Goal: Transaction & Acquisition: Obtain resource

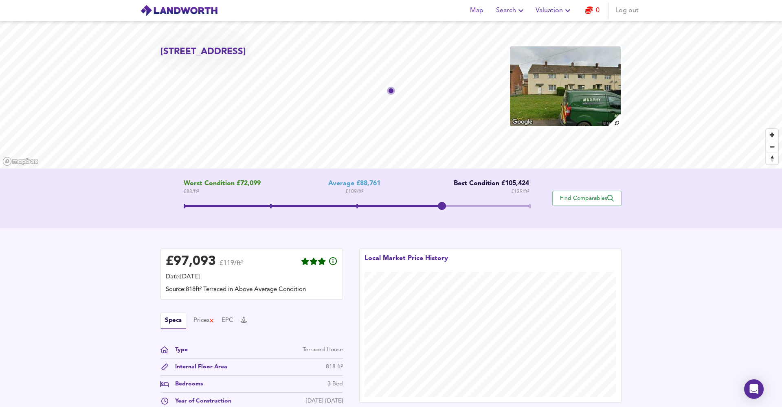
click at [535, 11] on button "Valuation" at bounding box center [554, 10] width 44 height 16
click at [553, 41] on li "Valuation Report History" at bounding box center [553, 44] width 97 height 15
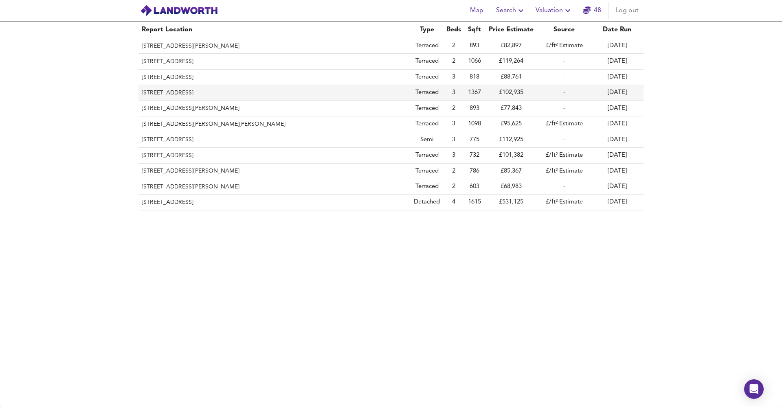
click at [313, 95] on th "61 Castlereagh Road, Stockton-on-tees, TS19 0DL" at bounding box center [274, 92] width 272 height 15
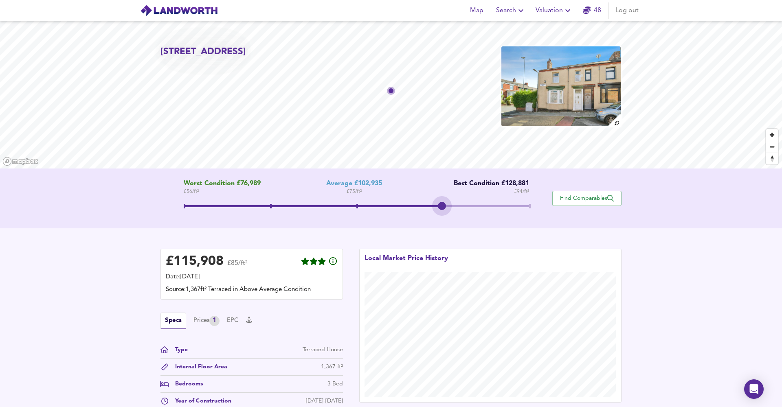
click at [446, 207] on span at bounding box center [357, 206] width 346 height 2
click at [356, 207] on span at bounding box center [357, 207] width 346 height 15
click at [557, 13] on span "Valuation" at bounding box center [554, 10] width 37 height 11
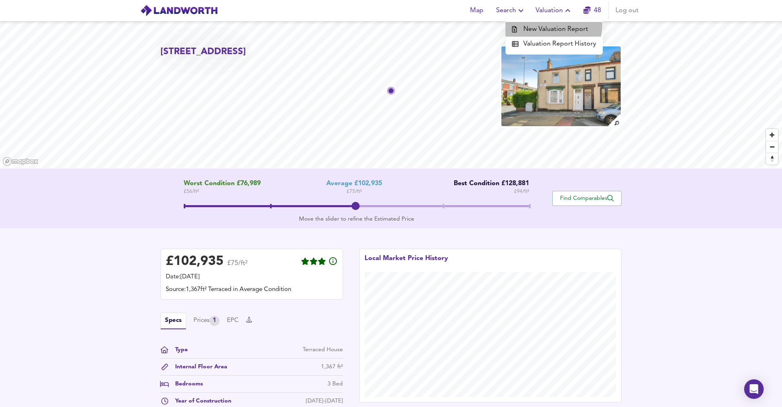
click at [553, 25] on li "New Valuation Report" at bounding box center [553, 29] width 97 height 15
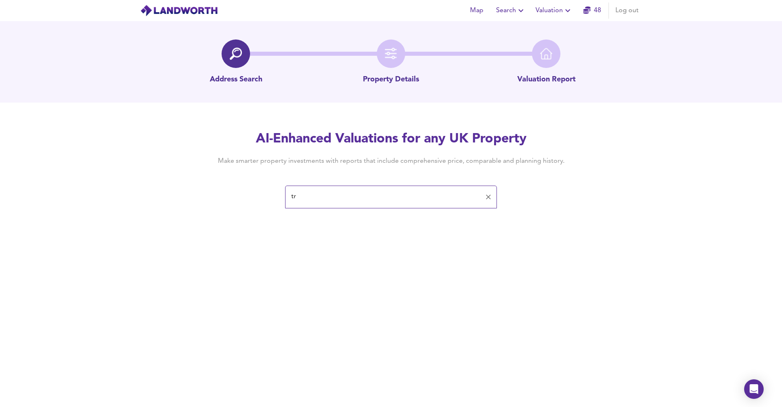
type input "t"
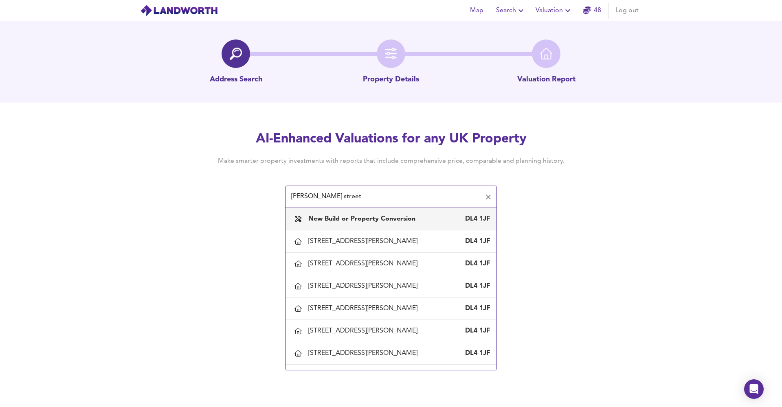
drag, startPoint x: 361, startPoint y: 197, endPoint x: 269, endPoint y: 190, distance: 91.9
click at [269, 190] on div "AI-Enhanced Valuations for any UK Property Make smarter property investments wi…" at bounding box center [390, 168] width 391 height 77
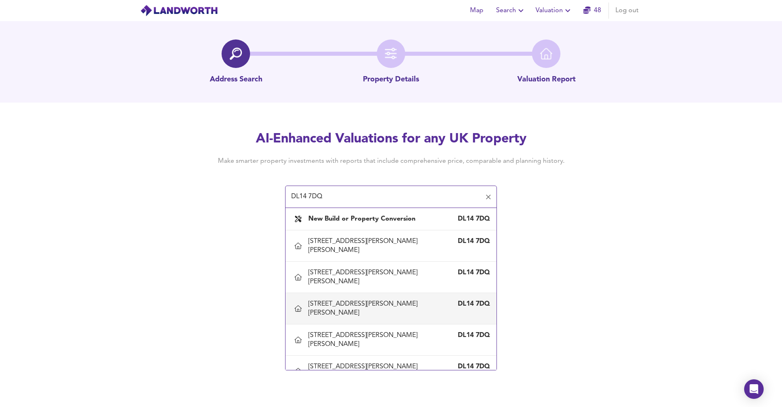
type input "DL14 7DQ"
click at [479, 13] on span "Map" at bounding box center [477, 10] width 20 height 11
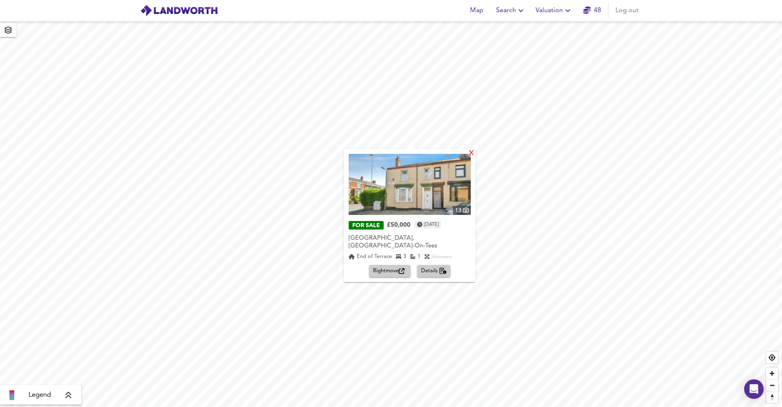
click at [475, 156] on div "X" at bounding box center [471, 153] width 7 height 8
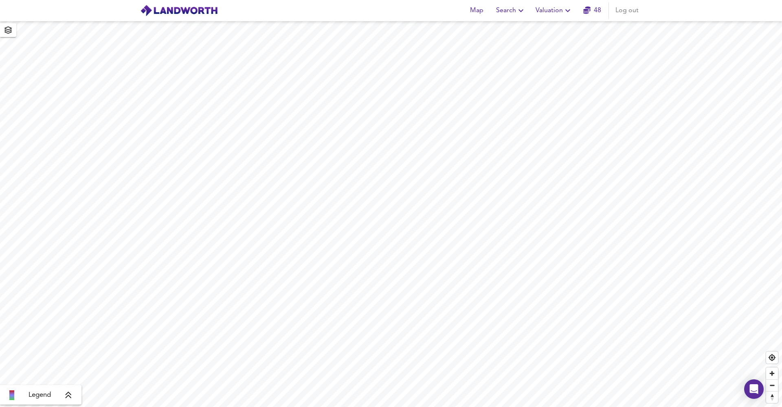
click at [502, 13] on span "Search" at bounding box center [511, 10] width 30 height 11
click at [498, 24] on li "New Search" at bounding box center [511, 29] width 81 height 15
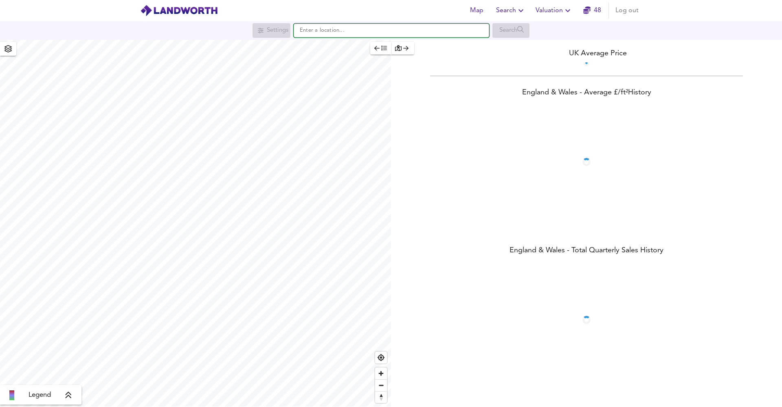
click at [370, 36] on input "text" at bounding box center [391, 31] width 195 height 14
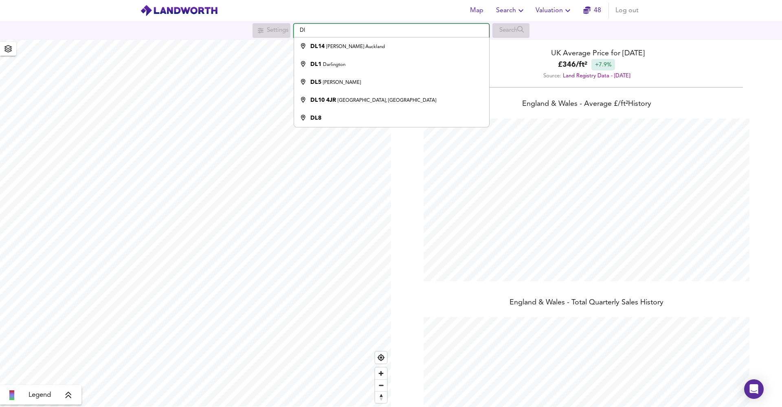
scroll to position [407, 782]
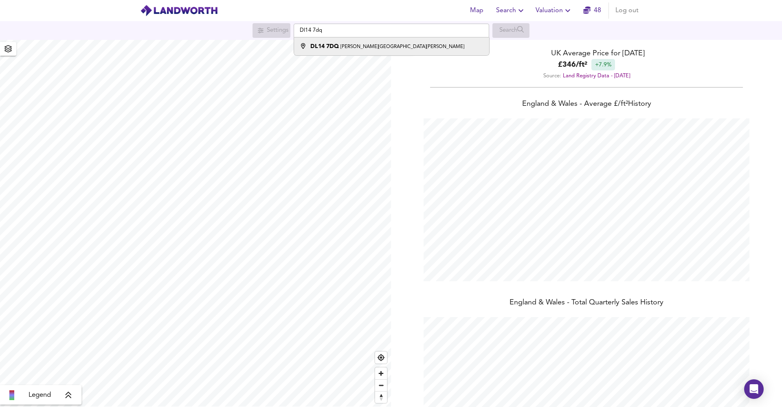
click at [377, 43] on div "[STREET_ADDRESS][PERSON_NAME][PERSON_NAME]" at bounding box center [387, 46] width 154 height 8
type input "[PERSON_NAME][STREET_ADDRESS][PERSON_NAME]"
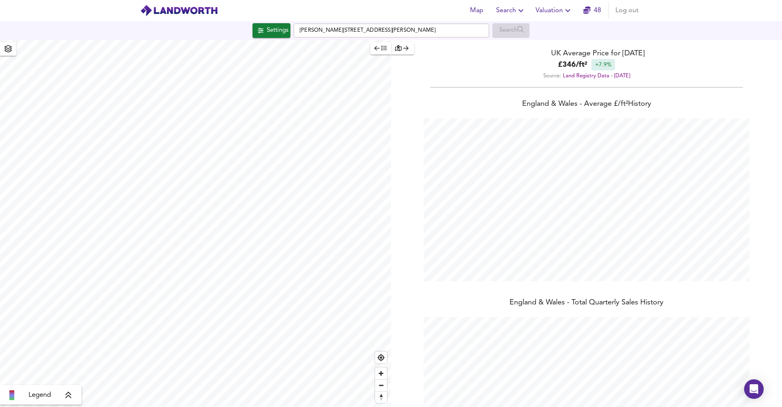
checkbox input "false"
checkbox input "true"
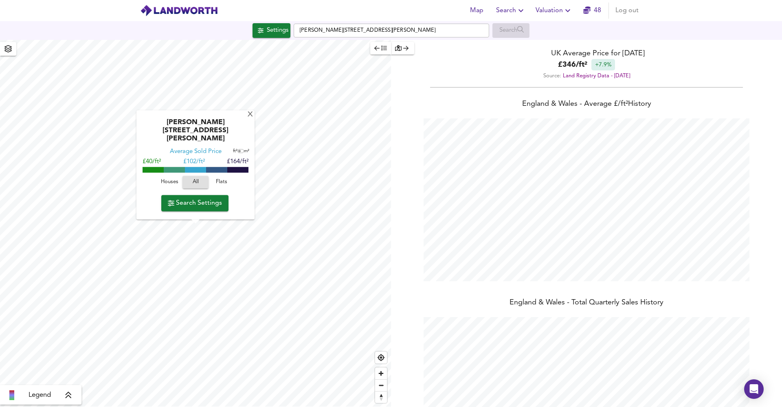
click at [190, 202] on span "Search Settings" at bounding box center [195, 203] width 54 height 11
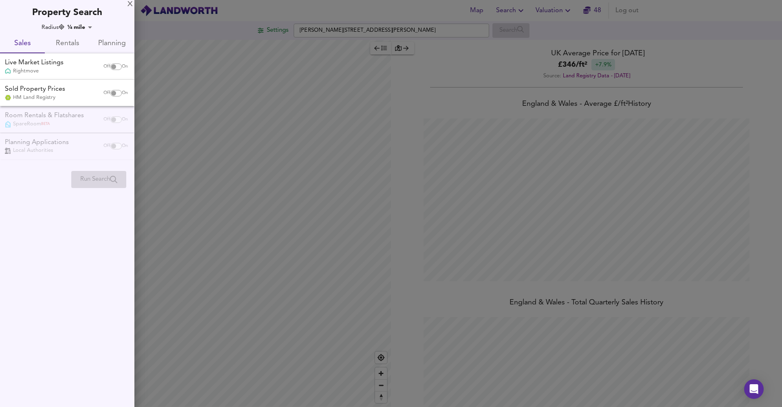
click at [72, 70] on div "Live Market Listings Rightmove" at bounding box center [50, 66] width 97 height 17
checkbox input "true"
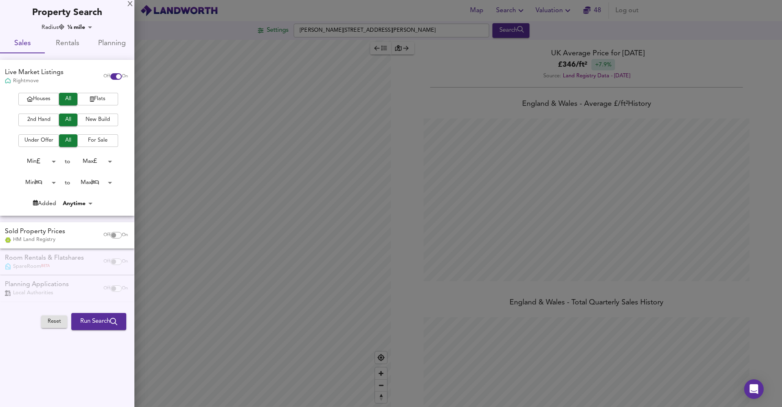
click at [47, 136] on span "Under Offer" at bounding box center [38, 140] width 33 height 9
click at [41, 118] on span "2nd Hand" at bounding box center [38, 119] width 33 height 9
click at [50, 95] on span "Houses" at bounding box center [38, 98] width 33 height 9
click at [66, 138] on span "All" at bounding box center [68, 140] width 10 height 9
click at [88, 316] on span "Run Search" at bounding box center [98, 321] width 37 height 11
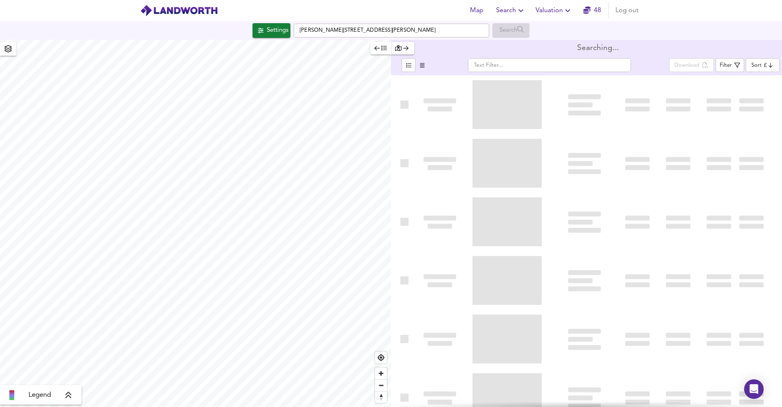
type input "bestdeal"
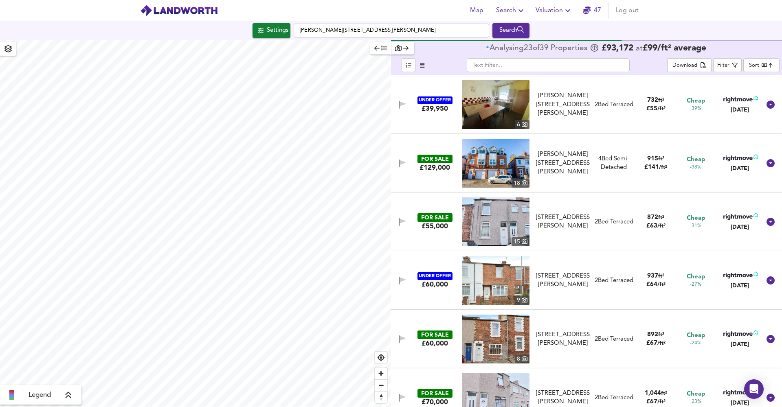
type input "201"
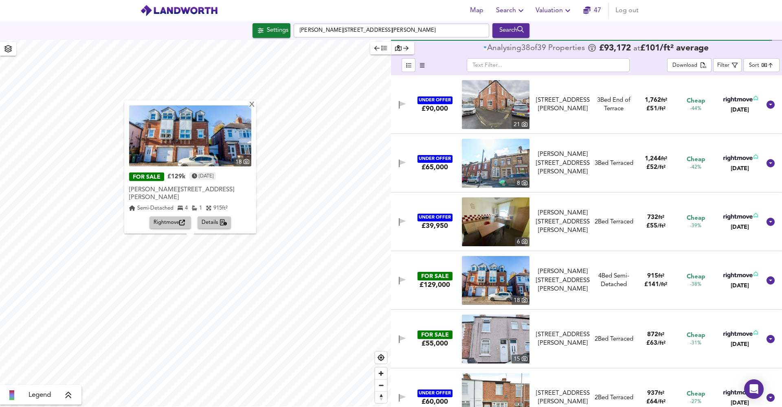
click at [33, 396] on span "Legend" at bounding box center [40, 396] width 22 height 10
click at [77, 336] on icon at bounding box center [74, 337] width 7 height 8
click at [255, 109] on div "X" at bounding box center [251, 105] width 7 height 8
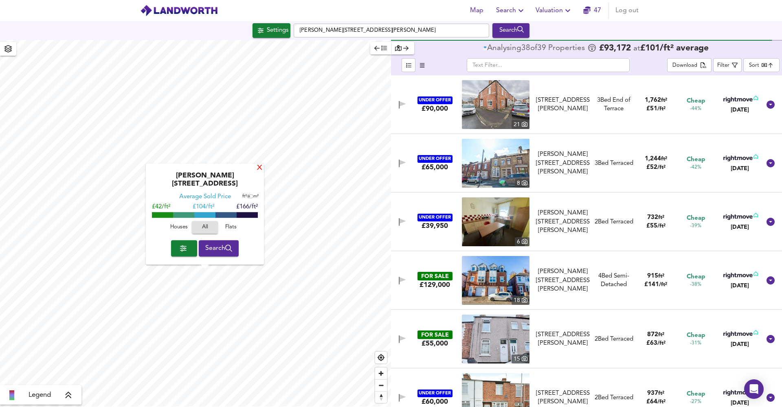
click at [256, 172] on div "X" at bounding box center [259, 169] width 7 height 8
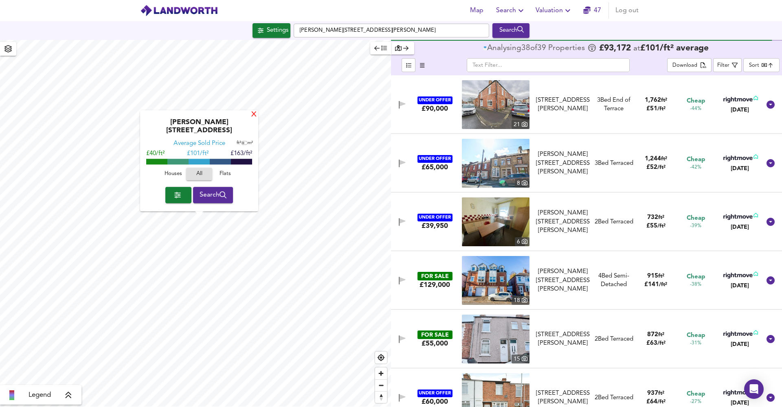
click at [251, 119] on div "X" at bounding box center [253, 115] width 7 height 8
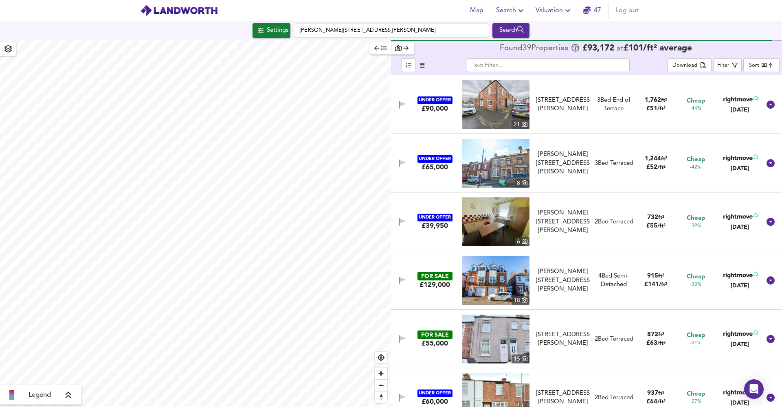
click at [547, 9] on span "Valuation" at bounding box center [554, 10] width 37 height 11
click at [547, 24] on li "New Valuation Report" at bounding box center [553, 29] width 97 height 15
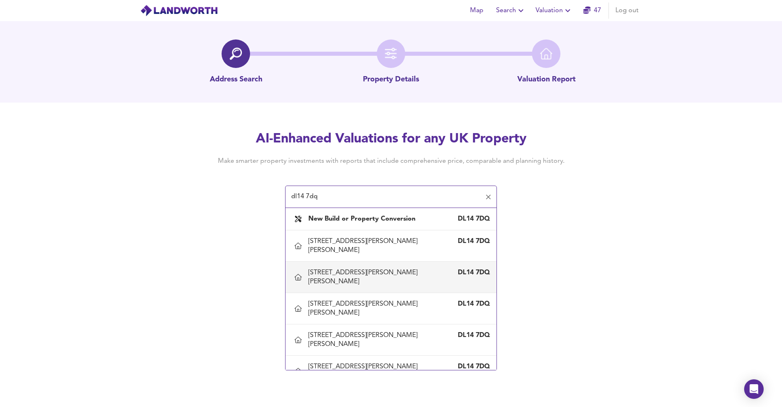
click at [335, 272] on div "[STREET_ADDRESS][PERSON_NAME][PERSON_NAME]" at bounding box center [391, 277] width 198 height 26
type input "[STREET_ADDRESS][PERSON_NAME][PERSON_NAME]"
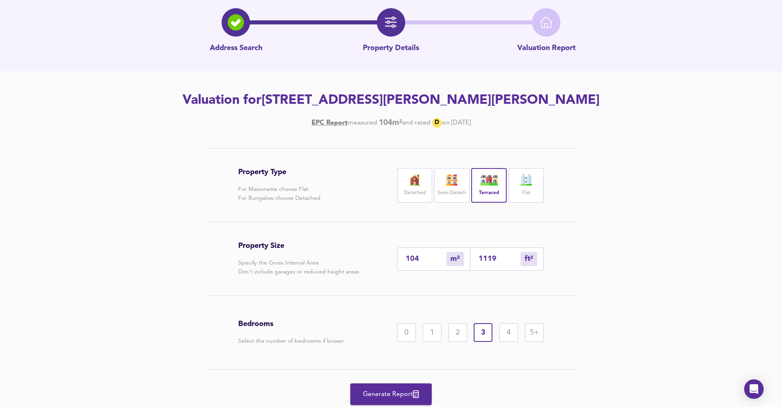
scroll to position [32, 0]
click at [382, 394] on span "Generate Report" at bounding box center [390, 393] width 65 height 11
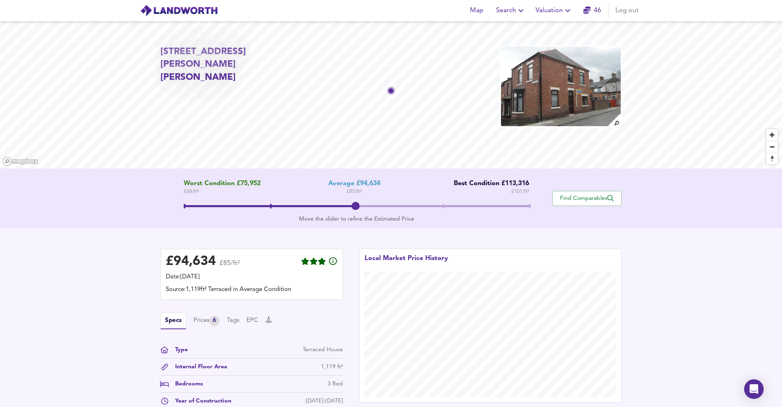
click at [551, 91] on img at bounding box center [560, 86] width 121 height 81
click at [543, 14] on span "Valuation" at bounding box center [554, 10] width 37 height 11
